Goal: Browse casually

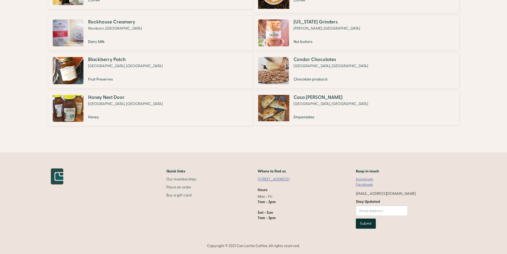
scroll to position [176, 0]
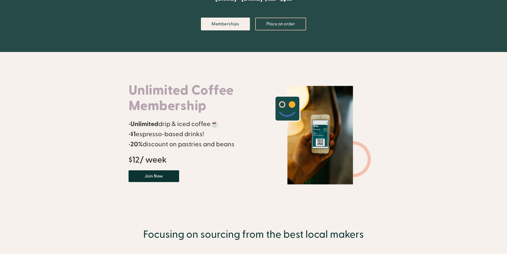
scroll to position [87, 0]
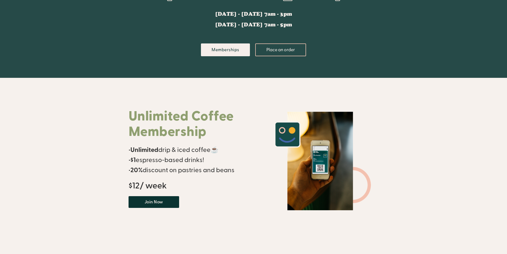
click at [163, 118] on h1 "Unlimited Coffee Membership" at bounding box center [189, 124] width 120 height 31
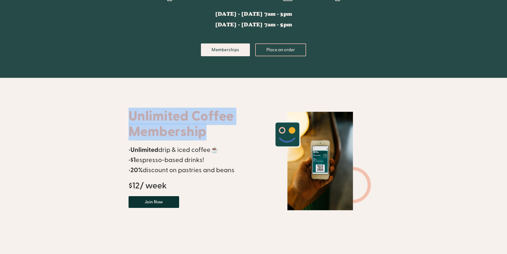
drag, startPoint x: 163, startPoint y: 118, endPoint x: 188, endPoint y: 128, distance: 26.5
click at [188, 128] on h1 "Unlimited Coffee Membership" at bounding box center [189, 124] width 120 height 31
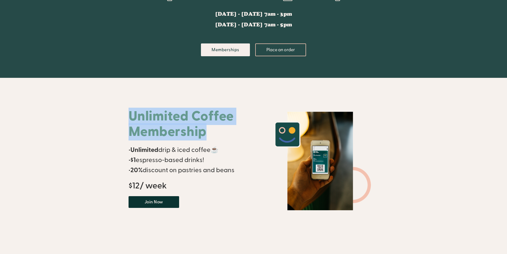
click at [165, 116] on h1 "Unlimited Coffee Membership" at bounding box center [189, 124] width 120 height 31
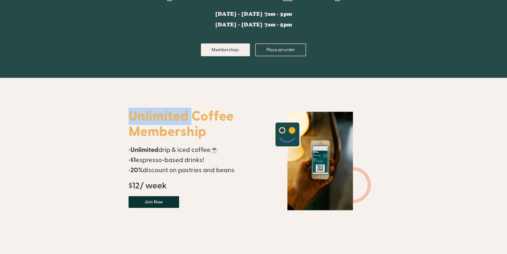
click at [165, 116] on h1 "Unlimited Coffee Membership" at bounding box center [189, 124] width 120 height 31
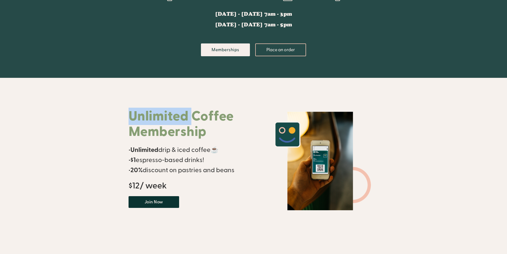
click at [167, 113] on h1 "Unlimited Coffee Membership" at bounding box center [189, 124] width 120 height 31
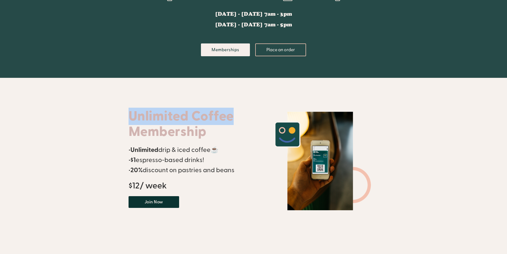
drag, startPoint x: 167, startPoint y: 113, endPoint x: 200, endPoint y: 113, distance: 33.0
click at [200, 113] on h1 "Unlimited Coffee Membership" at bounding box center [189, 124] width 120 height 31
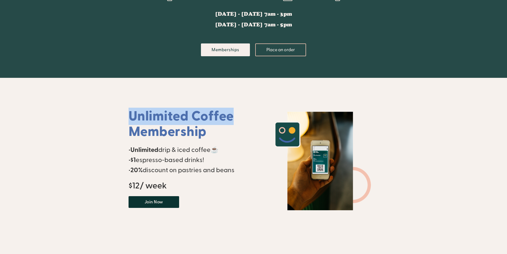
click at [203, 112] on h1 "Unlimited Coffee Membership" at bounding box center [189, 124] width 120 height 31
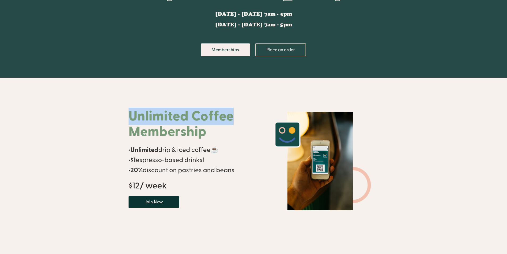
click at [207, 115] on h1 "Unlimited Coffee Membership" at bounding box center [189, 124] width 120 height 31
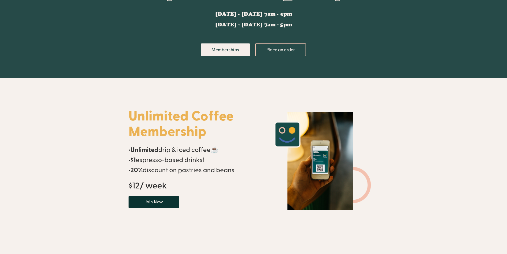
click at [207, 115] on h1 "Unlimited Coffee Membership" at bounding box center [189, 124] width 120 height 31
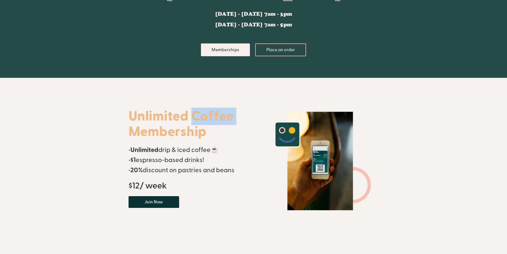
click at [207, 115] on h1 "Unlimited Coffee Membership" at bounding box center [189, 124] width 120 height 31
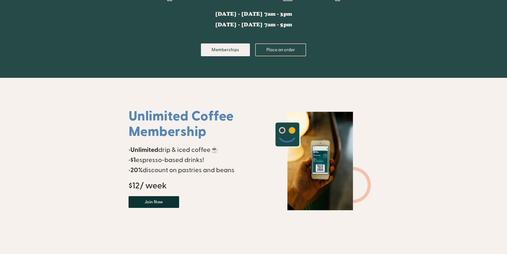
click at [175, 130] on h1 "Unlimited Coffee Membership" at bounding box center [189, 124] width 120 height 31
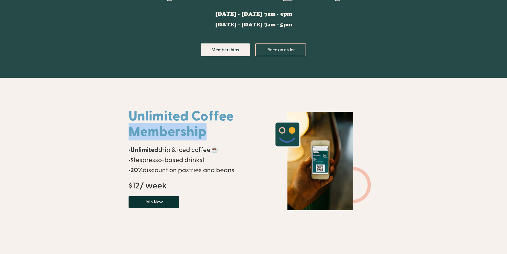
click at [175, 130] on h1 "Unlimited Coffee Membership" at bounding box center [189, 124] width 120 height 31
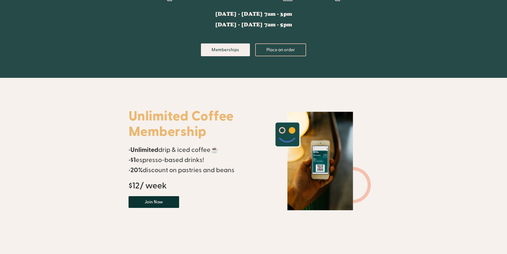
click at [164, 115] on h1 "Unlimited Coffee Membership" at bounding box center [189, 124] width 120 height 31
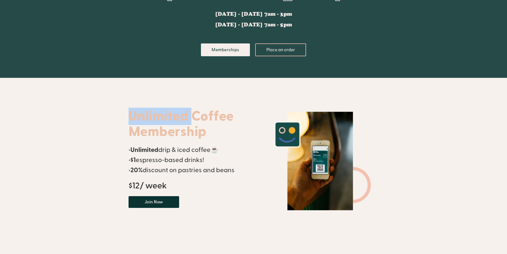
click at [164, 115] on h1 "Unlimited Coffee Membership" at bounding box center [189, 124] width 120 height 31
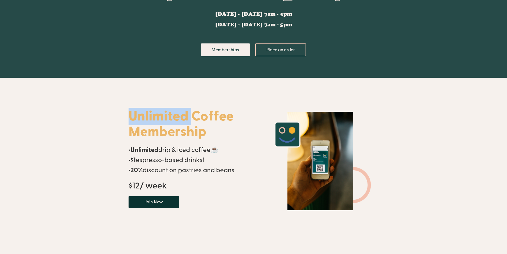
click at [161, 114] on h1 "Unlimited Coffee Membership" at bounding box center [189, 124] width 120 height 31
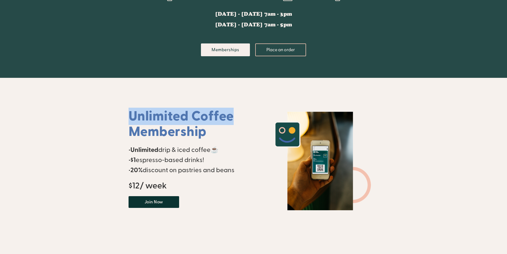
drag, startPoint x: 161, startPoint y: 114, endPoint x: 193, endPoint y: 114, distance: 31.9
click at [193, 114] on h1 "Unlimited Coffee Membership" at bounding box center [189, 124] width 120 height 31
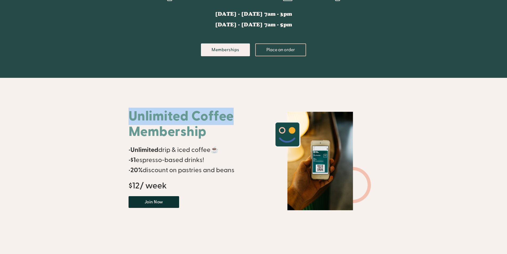
click at [174, 110] on h1 "Unlimited Coffee Membership" at bounding box center [189, 124] width 120 height 31
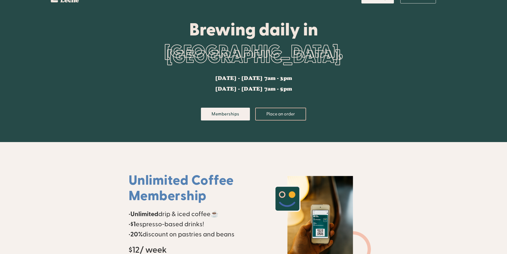
scroll to position [0, 0]
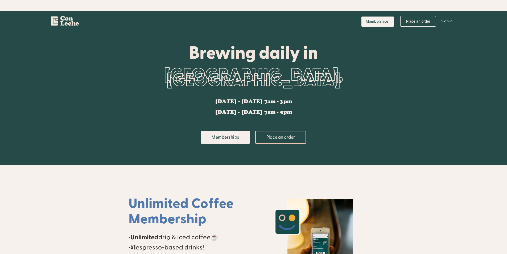
click at [232, 52] on div "Brewing daily in" at bounding box center [254, 52] width 250 height 19
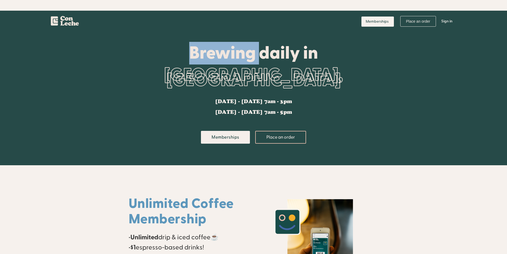
click at [232, 52] on div "Brewing daily in" at bounding box center [254, 52] width 250 height 19
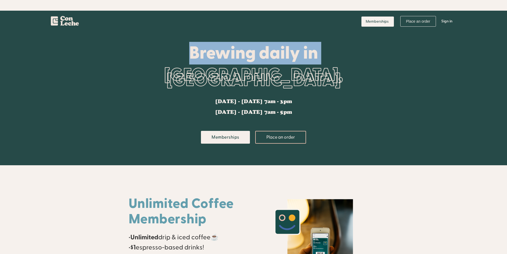
click at [232, 52] on div "Brewing daily in" at bounding box center [254, 52] width 250 height 19
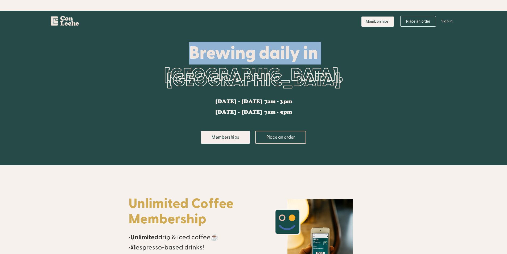
click at [232, 52] on div "Brewing daily in" at bounding box center [254, 52] width 250 height 19
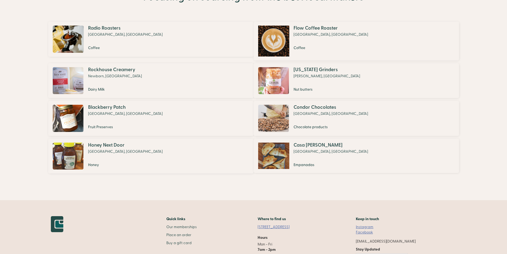
scroll to position [398, 0]
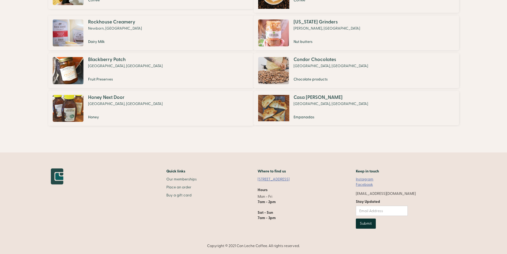
click at [180, 172] on h2 "Quick links" at bounding box center [181, 171] width 30 height 6
click at [168, 178] on div "Quick links Our memberships Place an order Buy a gift card Where to find us [ST…" at bounding box center [233, 200] width 365 height 64
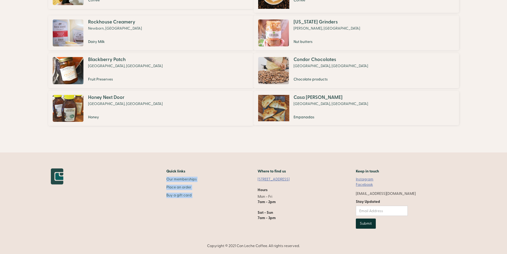
drag, startPoint x: 168, startPoint y: 178, endPoint x: 169, endPoint y: 193, distance: 14.7
click at [169, 193] on div "Quick links Our memberships Place an order Buy a gift card Where to find us [ST…" at bounding box center [233, 200] width 365 height 64
click at [151, 179] on div "Quick links Our memberships Place an order Buy a gift card Where to find us [ST…" at bounding box center [233, 200] width 365 height 64
click at [168, 170] on div "Quick links Our memberships Place an order Buy a gift card Where to find us [ST…" at bounding box center [233, 200] width 365 height 64
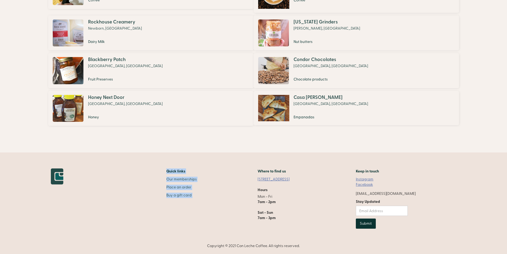
drag, startPoint x: 168, startPoint y: 170, endPoint x: 169, endPoint y: 196, distance: 26.6
click at [169, 196] on div "Quick links Our memberships Place an order Buy a gift card Where to find us [ST…" at bounding box center [233, 200] width 365 height 64
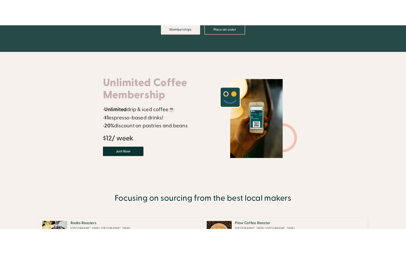
scroll to position [0, 0]
